Goal: Information Seeking & Learning: Check status

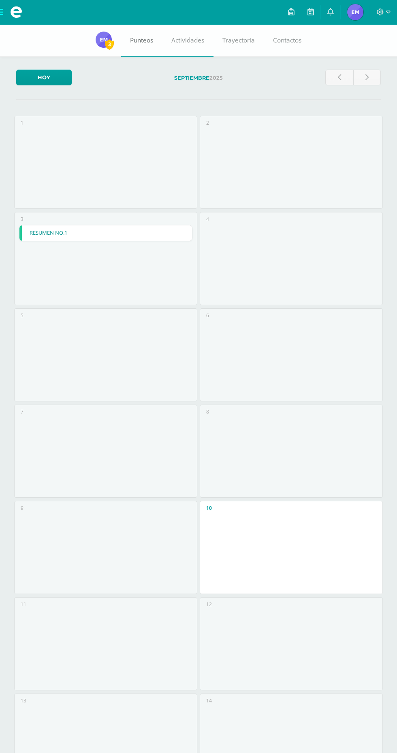
click at [145, 47] on link "Punteos" at bounding box center [141, 40] width 41 height 32
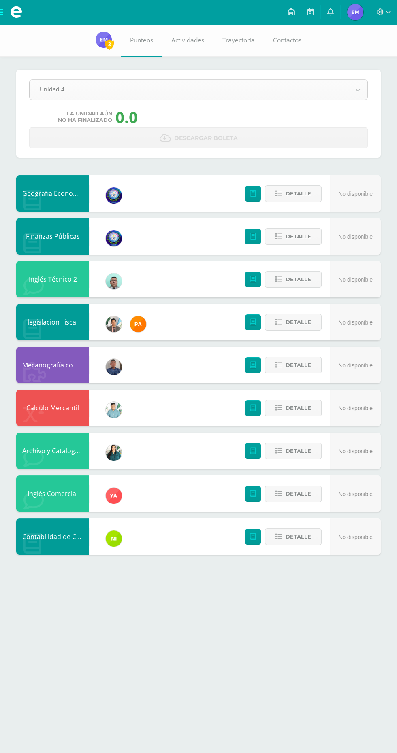
click at [361, 84] on body "Mis cursos Archivos Cerrar panel Archivo y Catalogacion EspIngles [PERSON_NAME]…" at bounding box center [198, 285] width 397 height 571
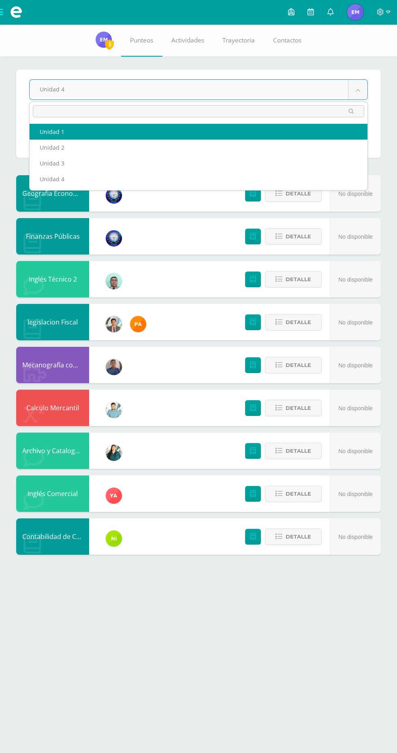
select select "Unidad 1"
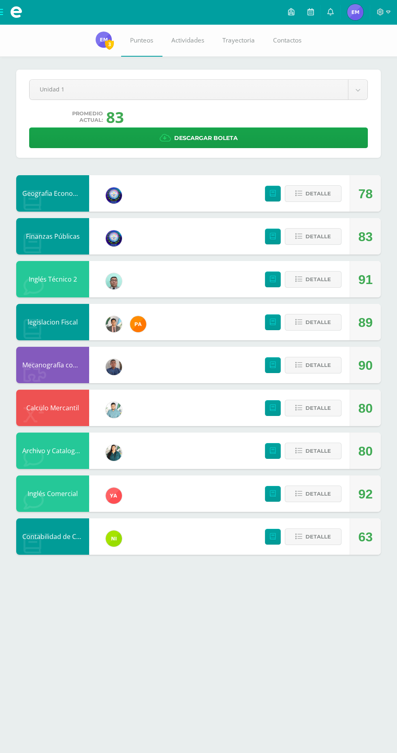
click at [369, 68] on div "Pendiente Unidad 1 Unidad 1 Unidad 2 Unidad 3 Unidad 4 Promedio actual: 83 Desc…" at bounding box center [198, 297] width 397 height 547
click at [359, 85] on body "Mis cursos Archivos Cerrar panel Archivo y Catalogacion EspIngles [PERSON_NAME]…" at bounding box center [198, 285] width 397 height 571
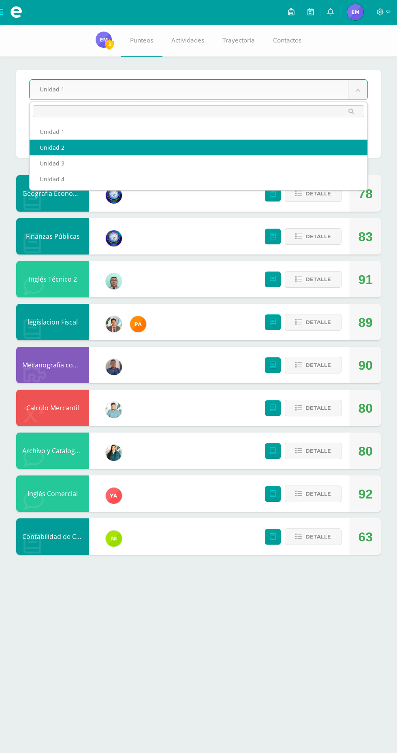
select select "Unidad 2"
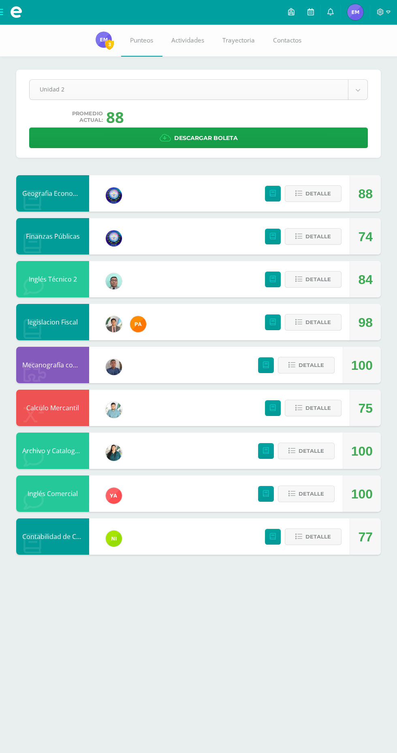
click at [363, 84] on body "Mis cursos Archivos Cerrar panel Archivo y Catalogacion EspIngles [PERSON_NAME]…" at bounding box center [198, 285] width 397 height 571
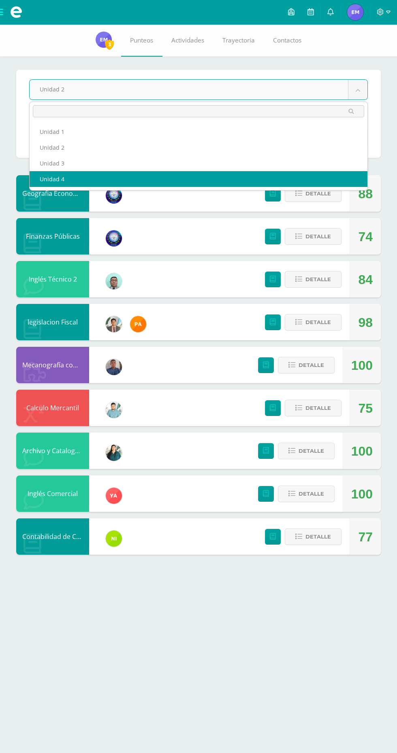
select select "Unidad 4"
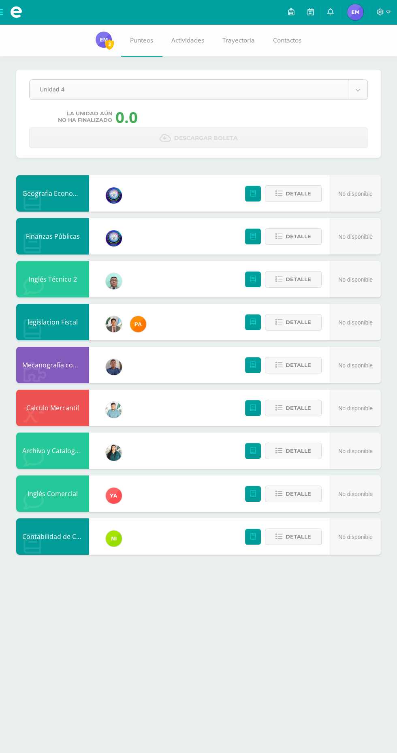
click at [357, 84] on body "Mis cursos Archivos Cerrar panel Archivo y Catalogacion EspIngles [PERSON_NAME]…" at bounding box center [198, 285] width 397 height 571
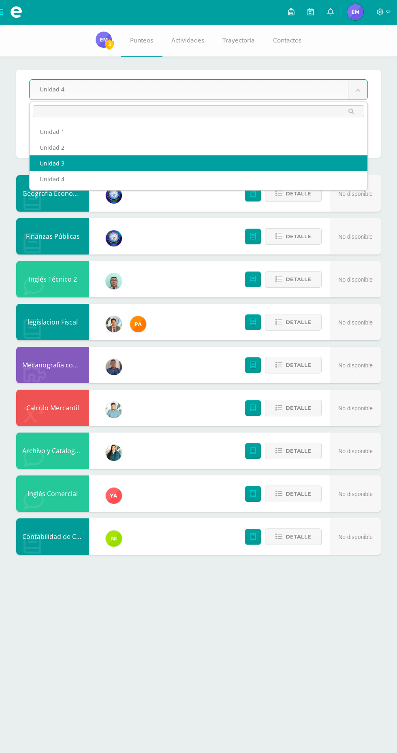
select select "Unidad 3"
